Goal: Task Accomplishment & Management: Manage account settings

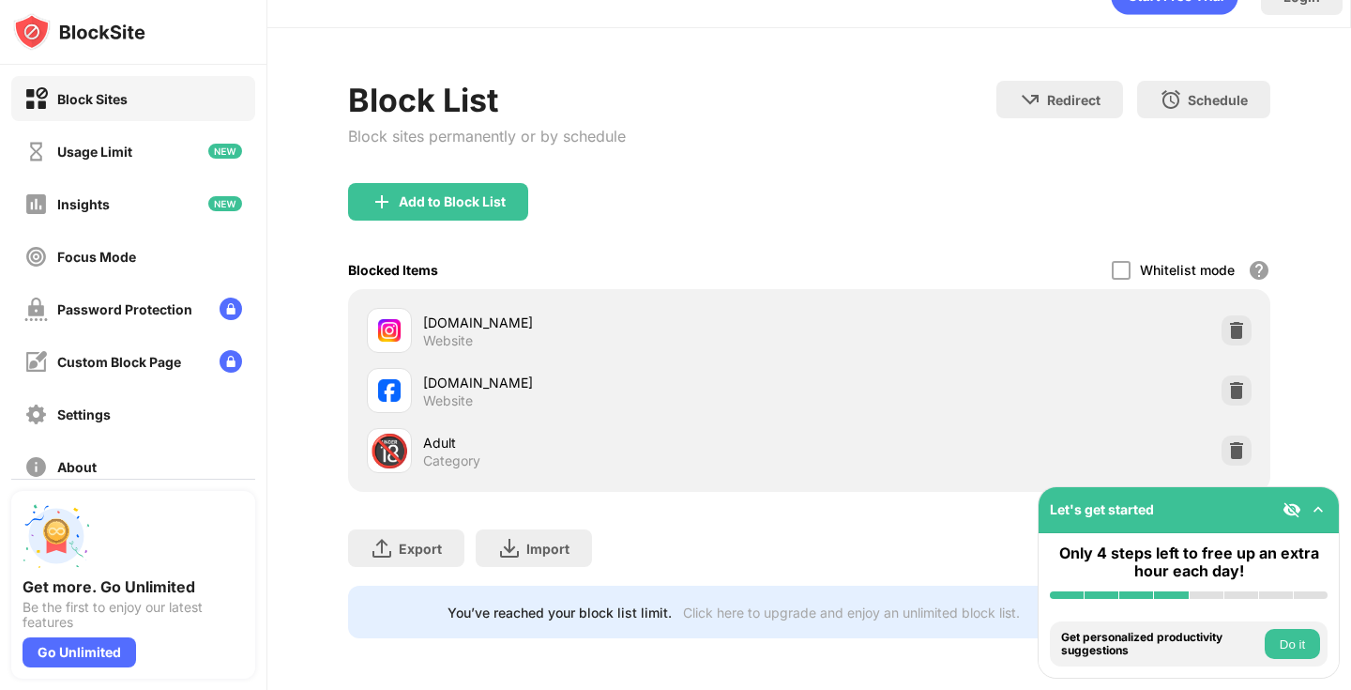
scroll to position [37, 0]
click at [1234, 445] on img at bounding box center [1236, 450] width 19 height 19
